Goal: Task Accomplishment & Management: Complete application form

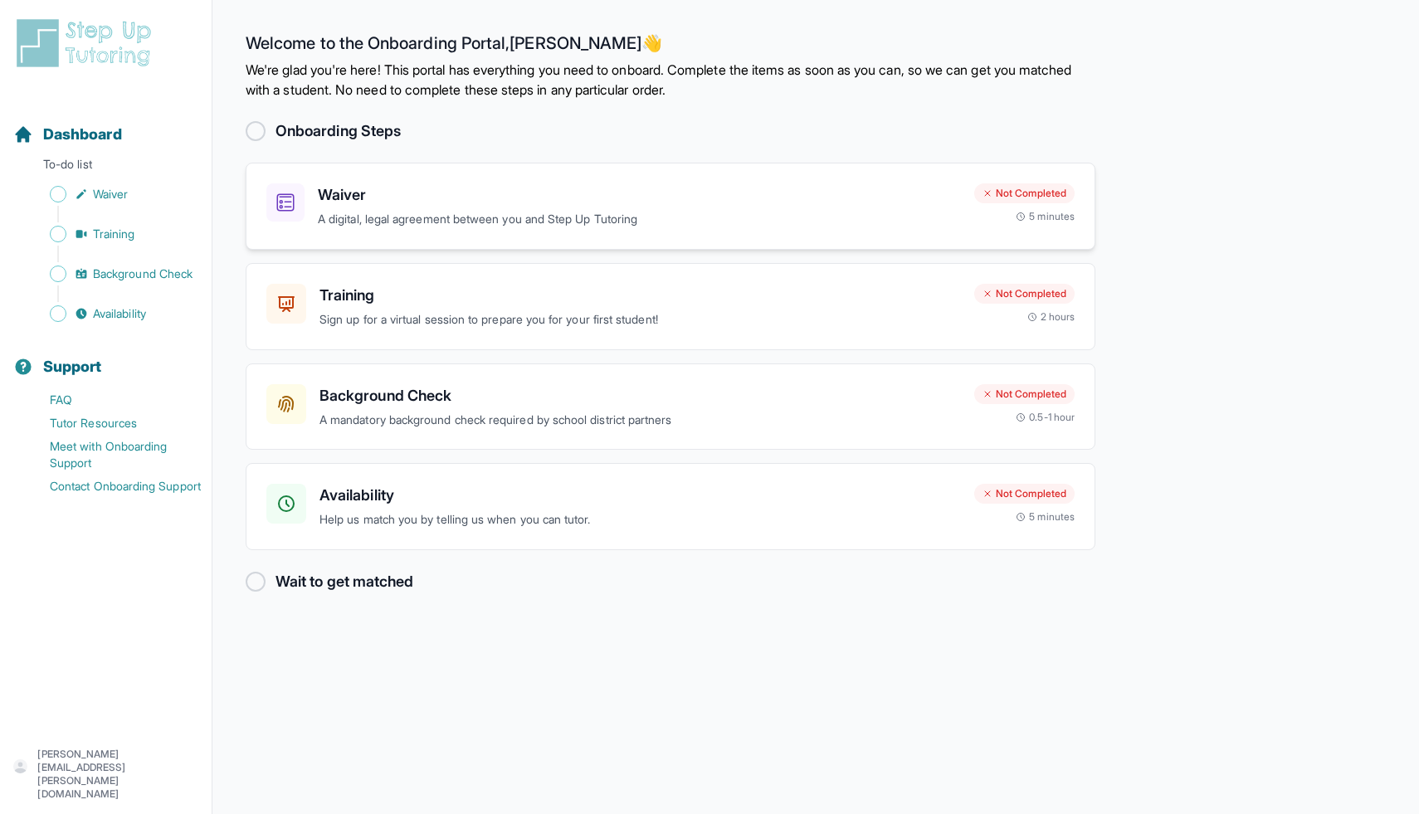
click at [524, 218] on p "A digital, legal agreement between you and Step Up Tutoring" at bounding box center [639, 219] width 643 height 19
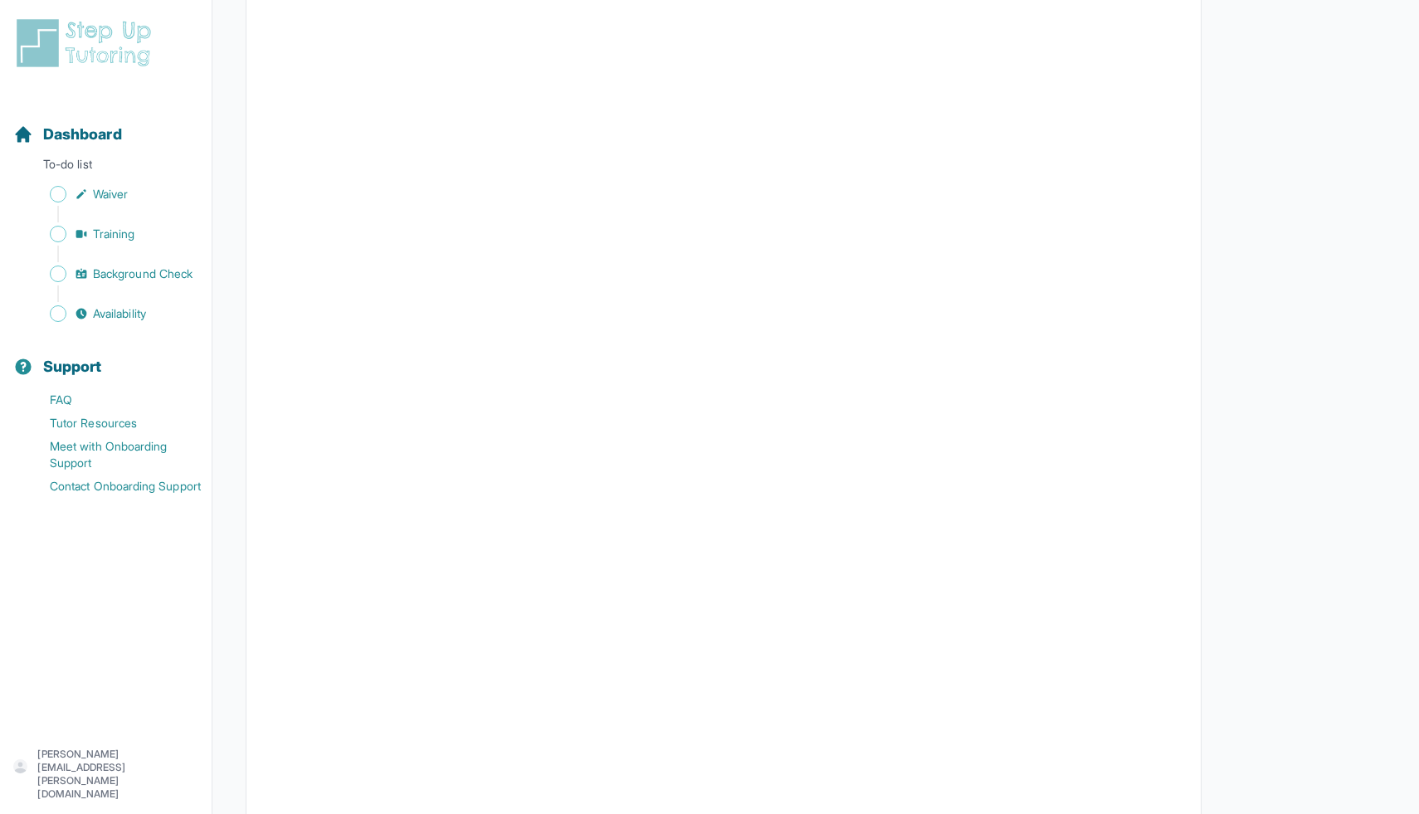
scroll to position [2490, 0]
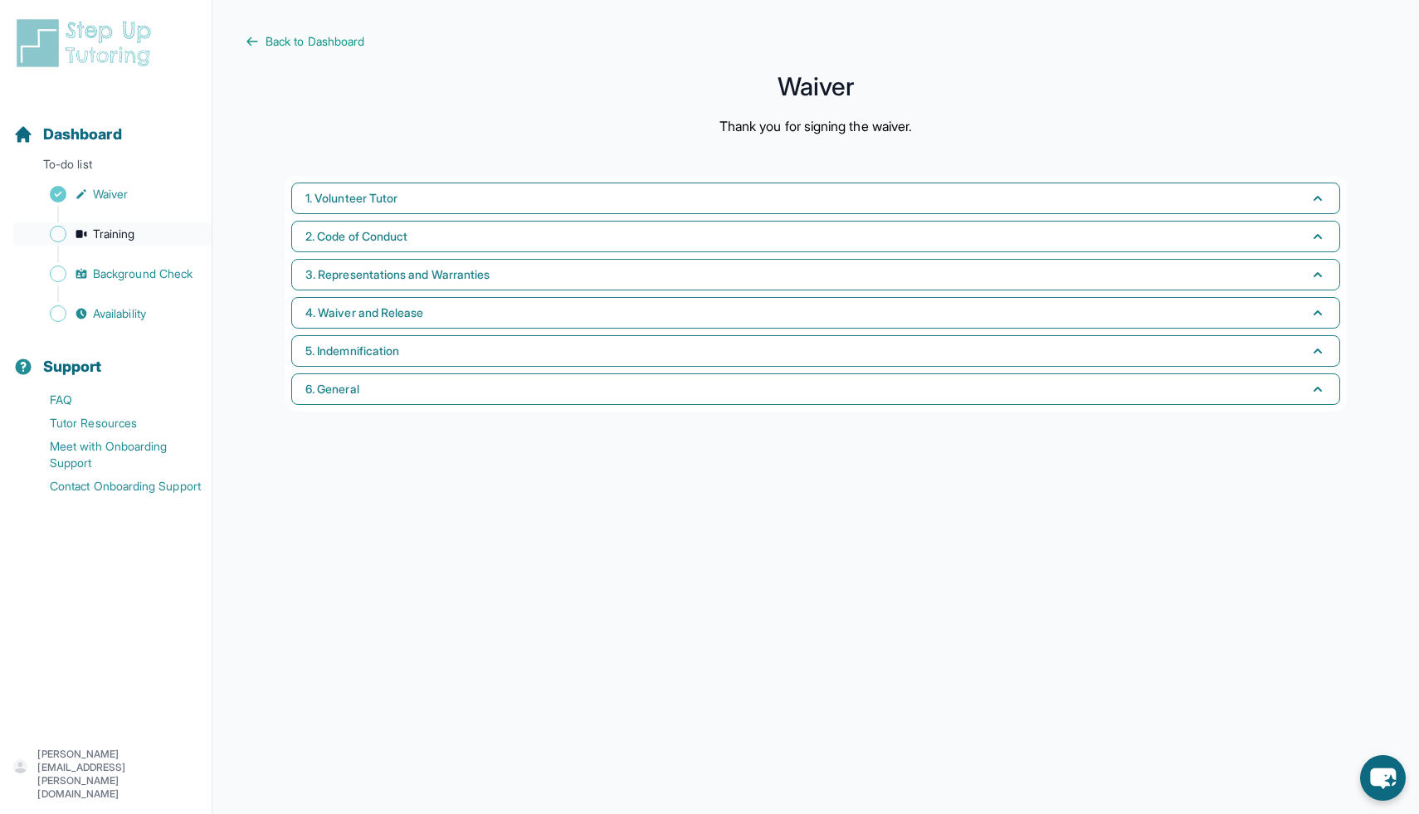
click at [95, 234] on span "Training" at bounding box center [114, 234] width 42 height 17
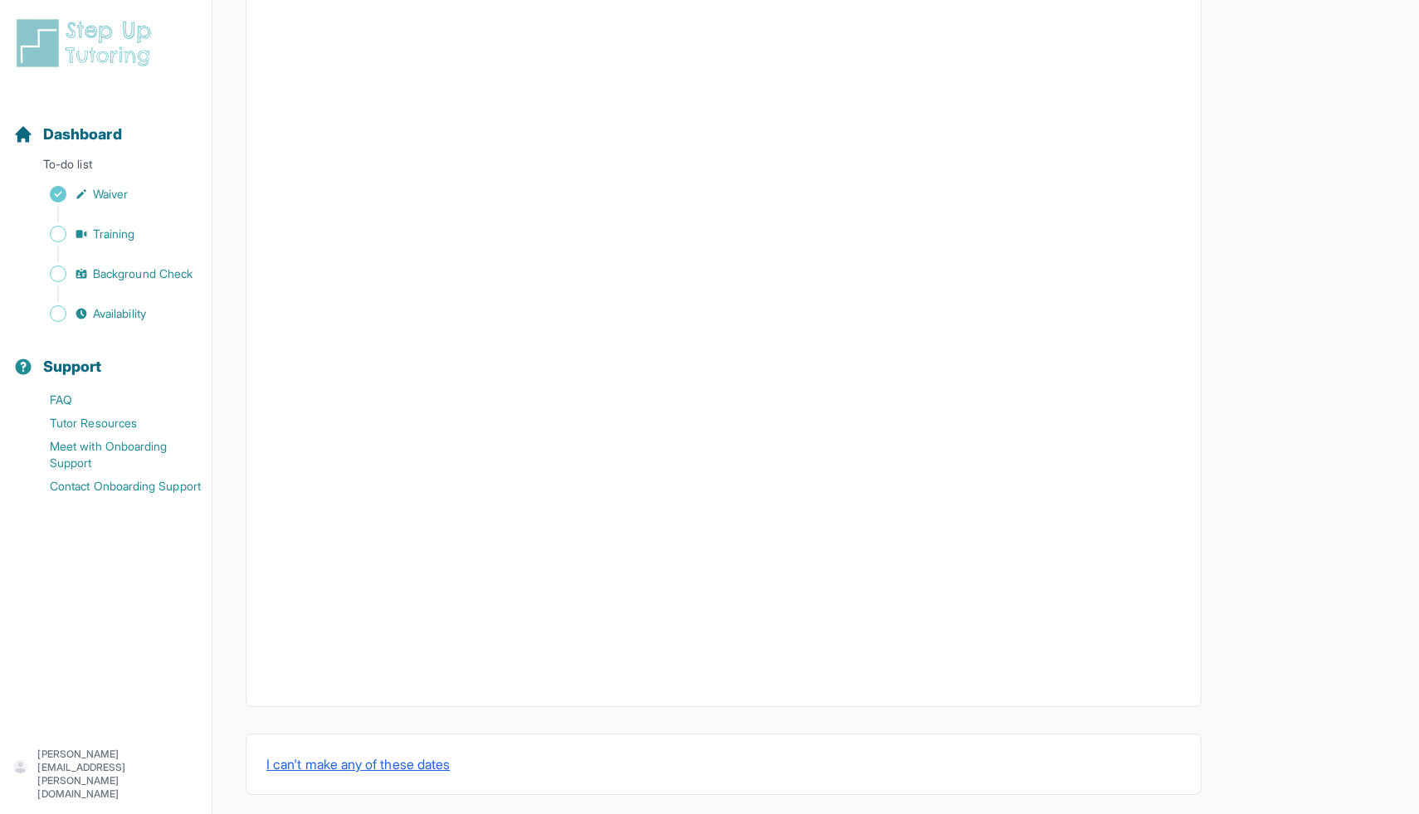
scroll to position [354, 0]
click at [123, 232] on span "Training" at bounding box center [114, 234] width 42 height 17
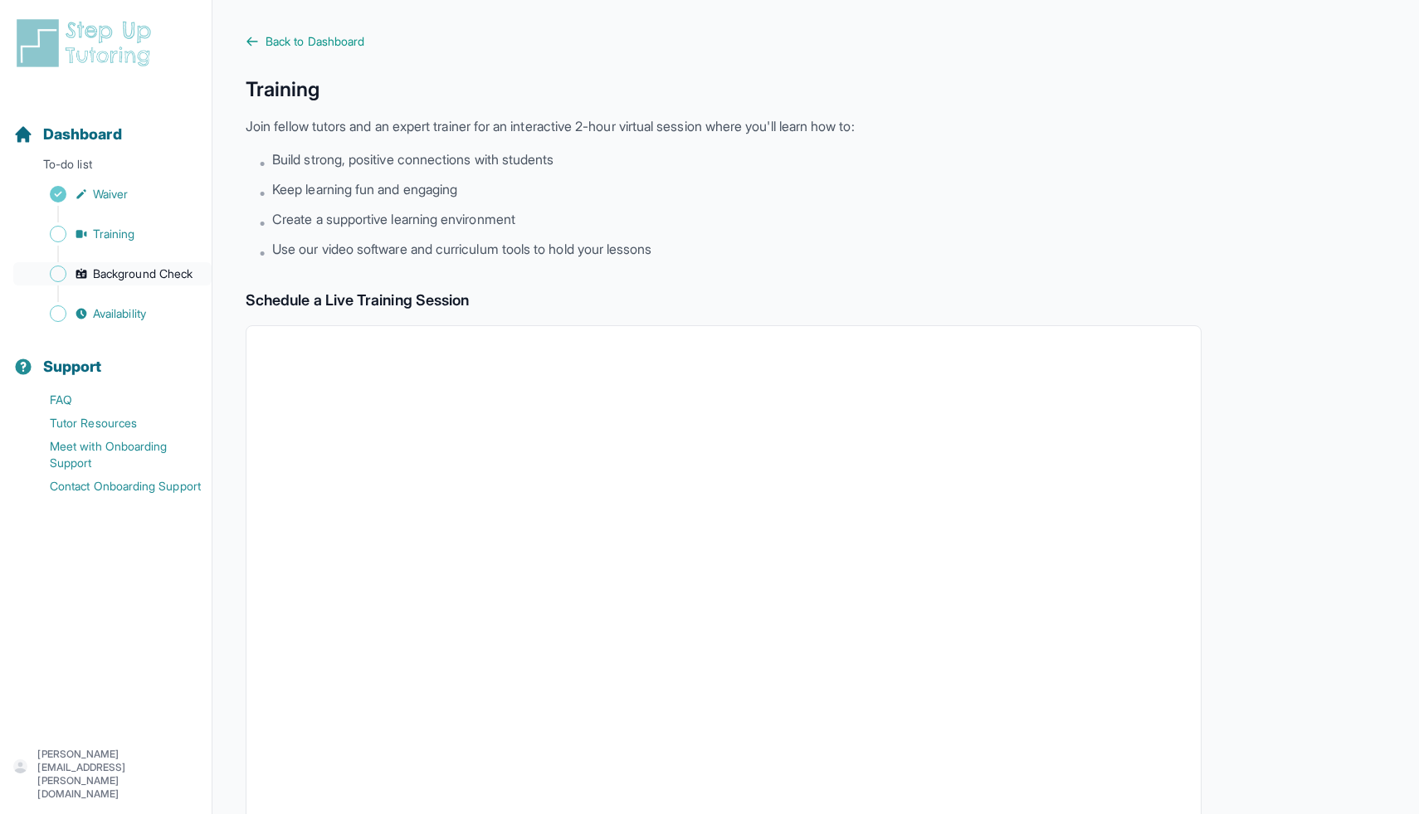
click at [119, 272] on span "Background Check" at bounding box center [143, 274] width 100 height 17
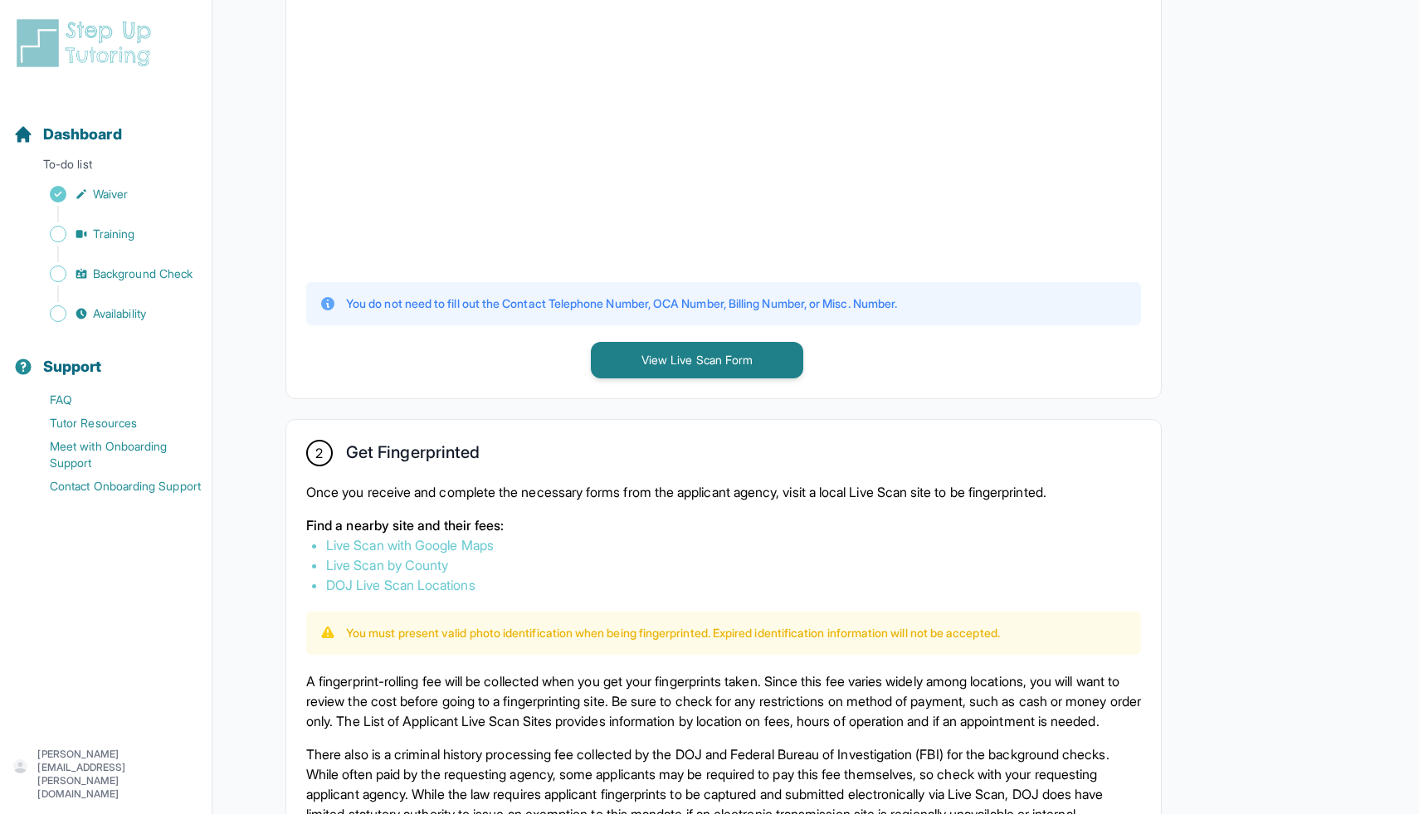
scroll to position [561, 0]
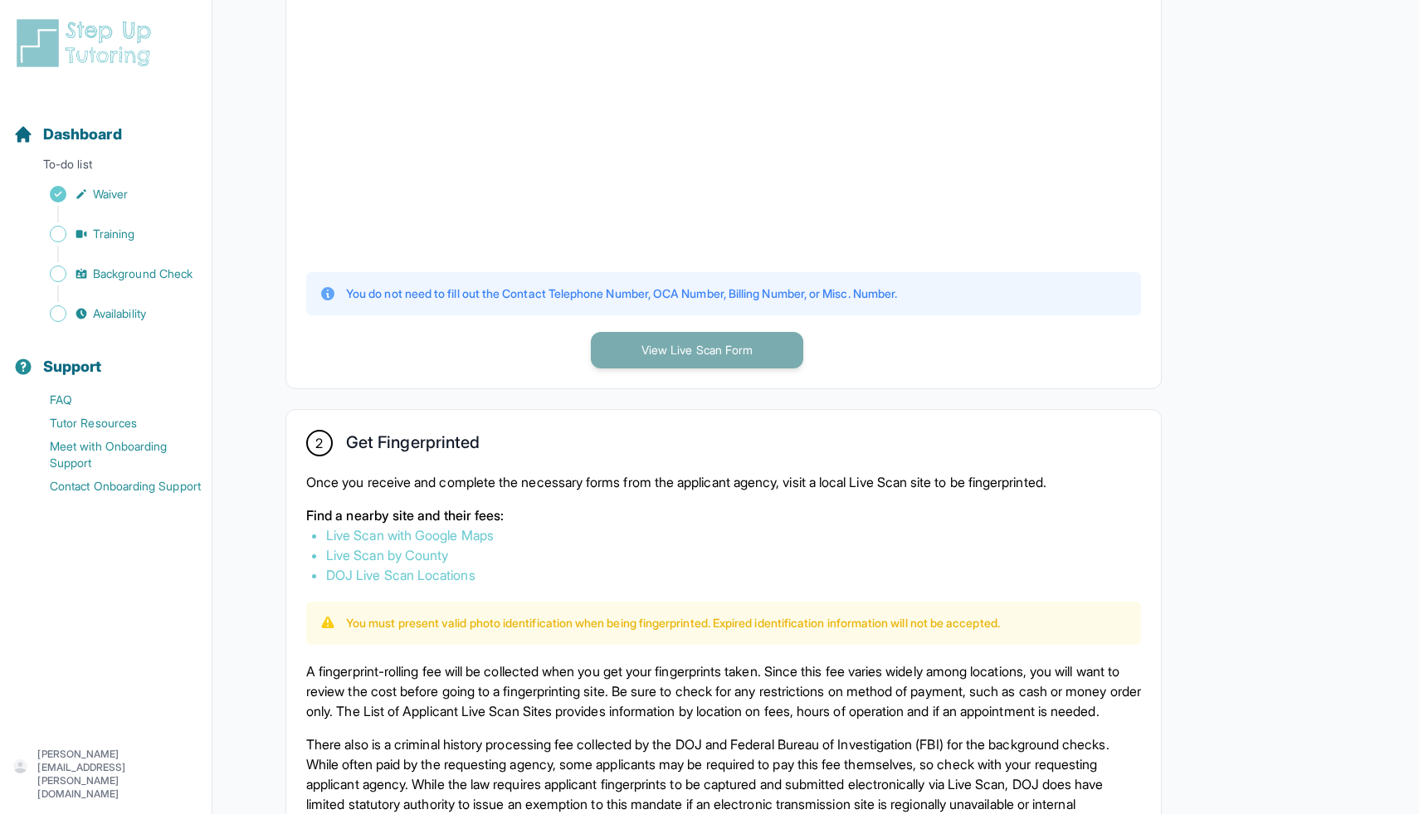
click at [654, 354] on button "View Live Scan Form" at bounding box center [697, 350] width 212 height 37
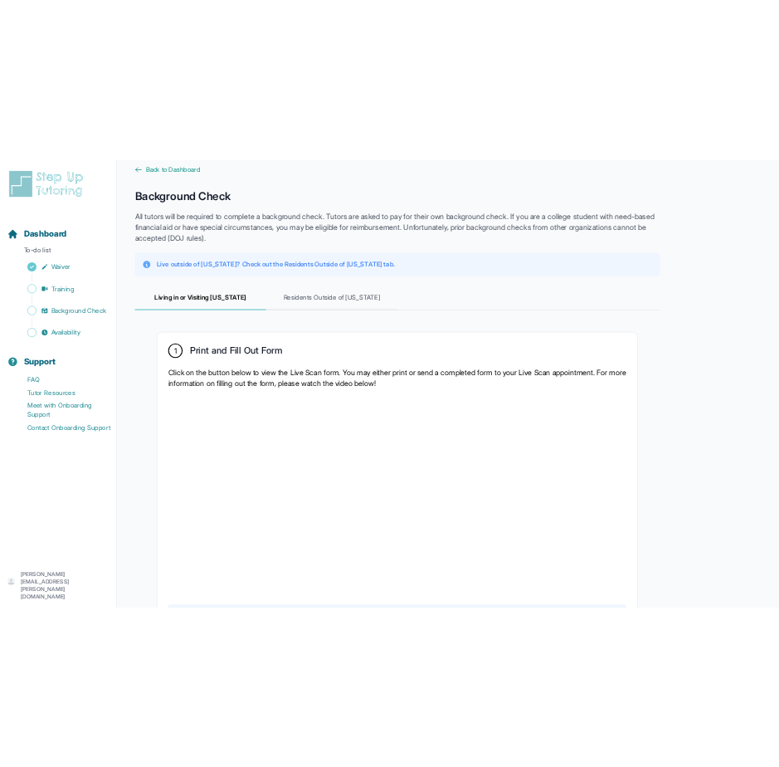
scroll to position [0, 0]
